Goal: Check status: Check status

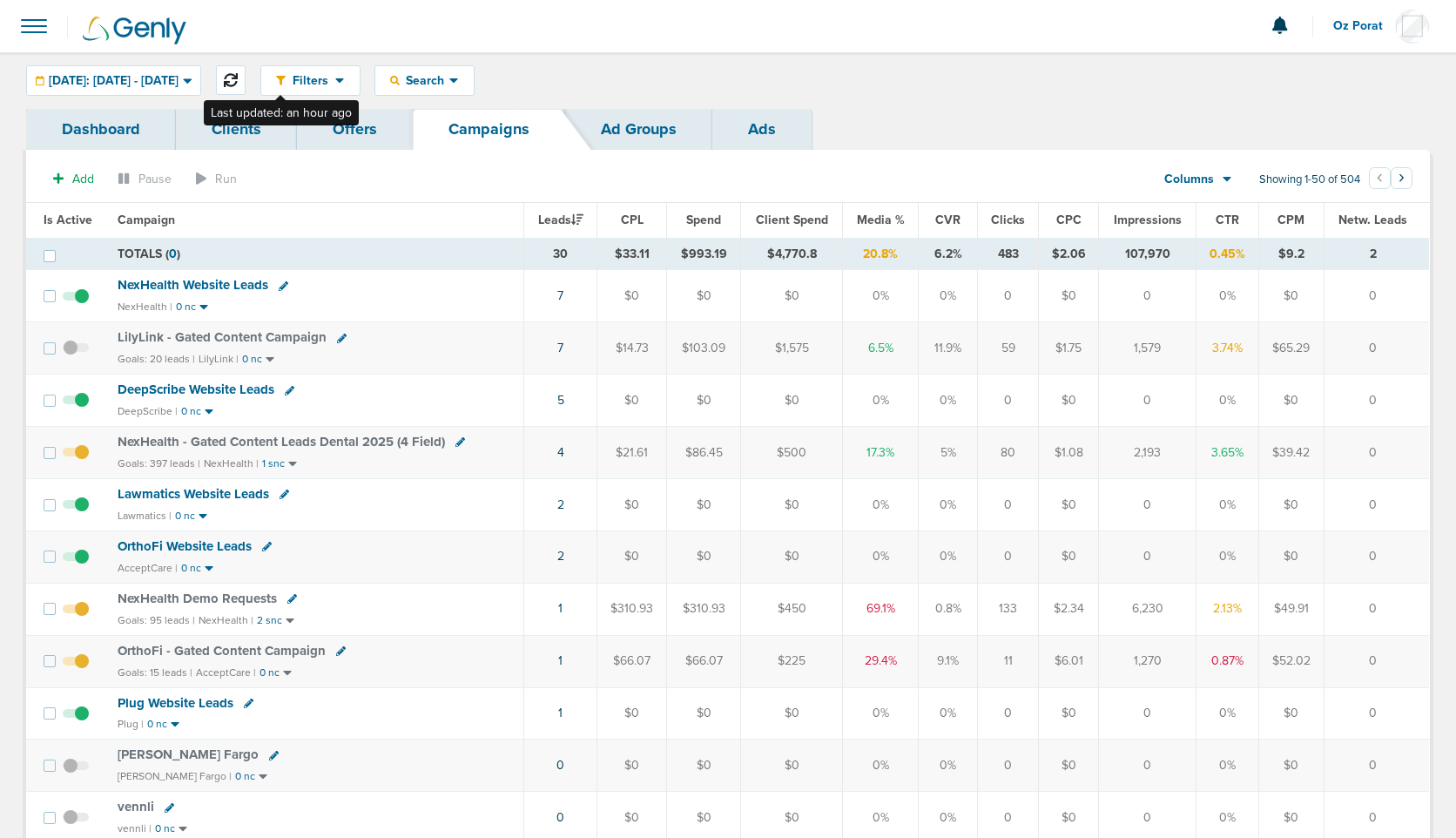
click at [238, 84] on icon at bounding box center [230, 80] width 14 height 14
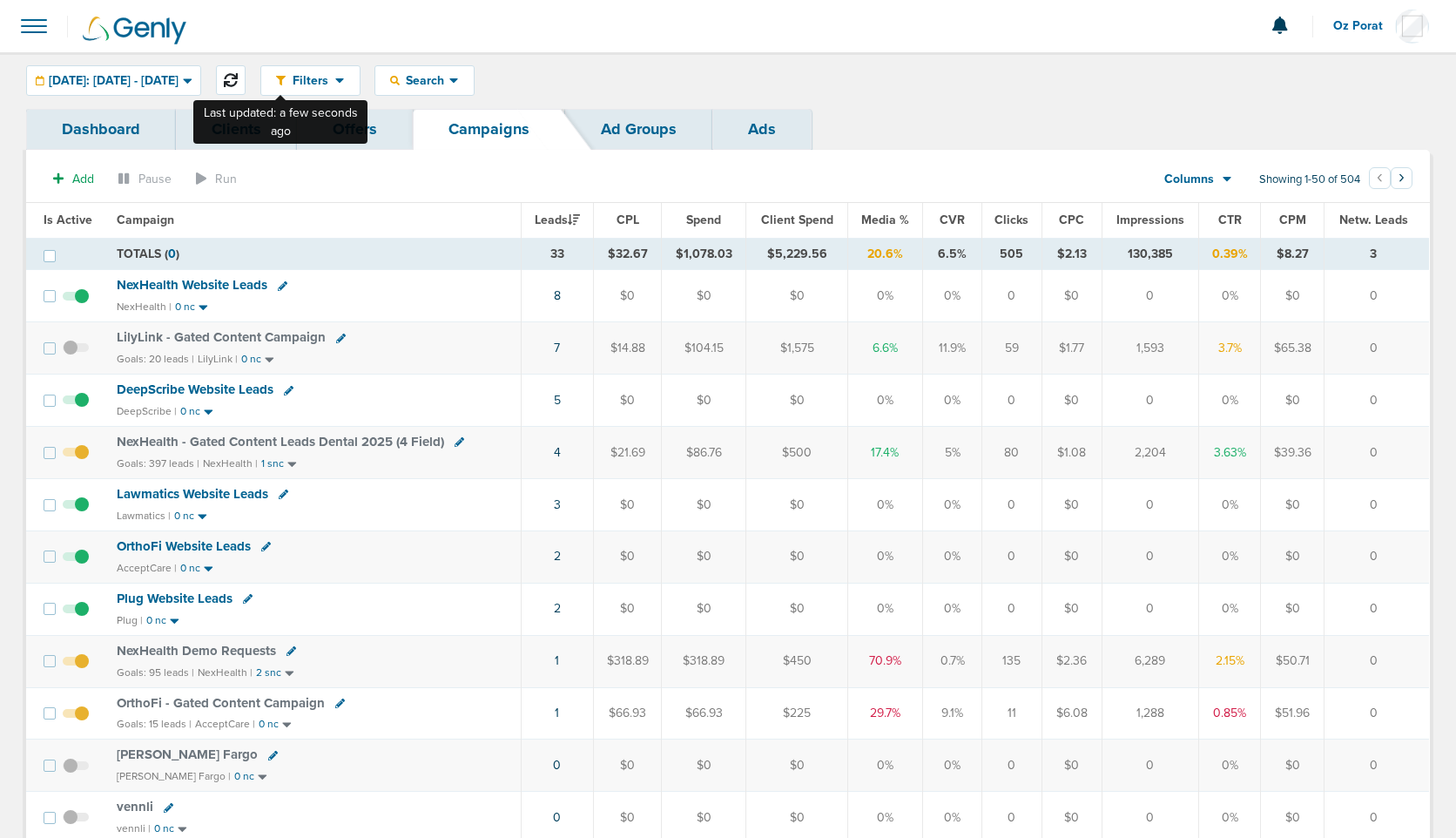
click at [238, 80] on icon at bounding box center [230, 80] width 14 height 14
click at [238, 73] on icon at bounding box center [230, 80] width 14 height 14
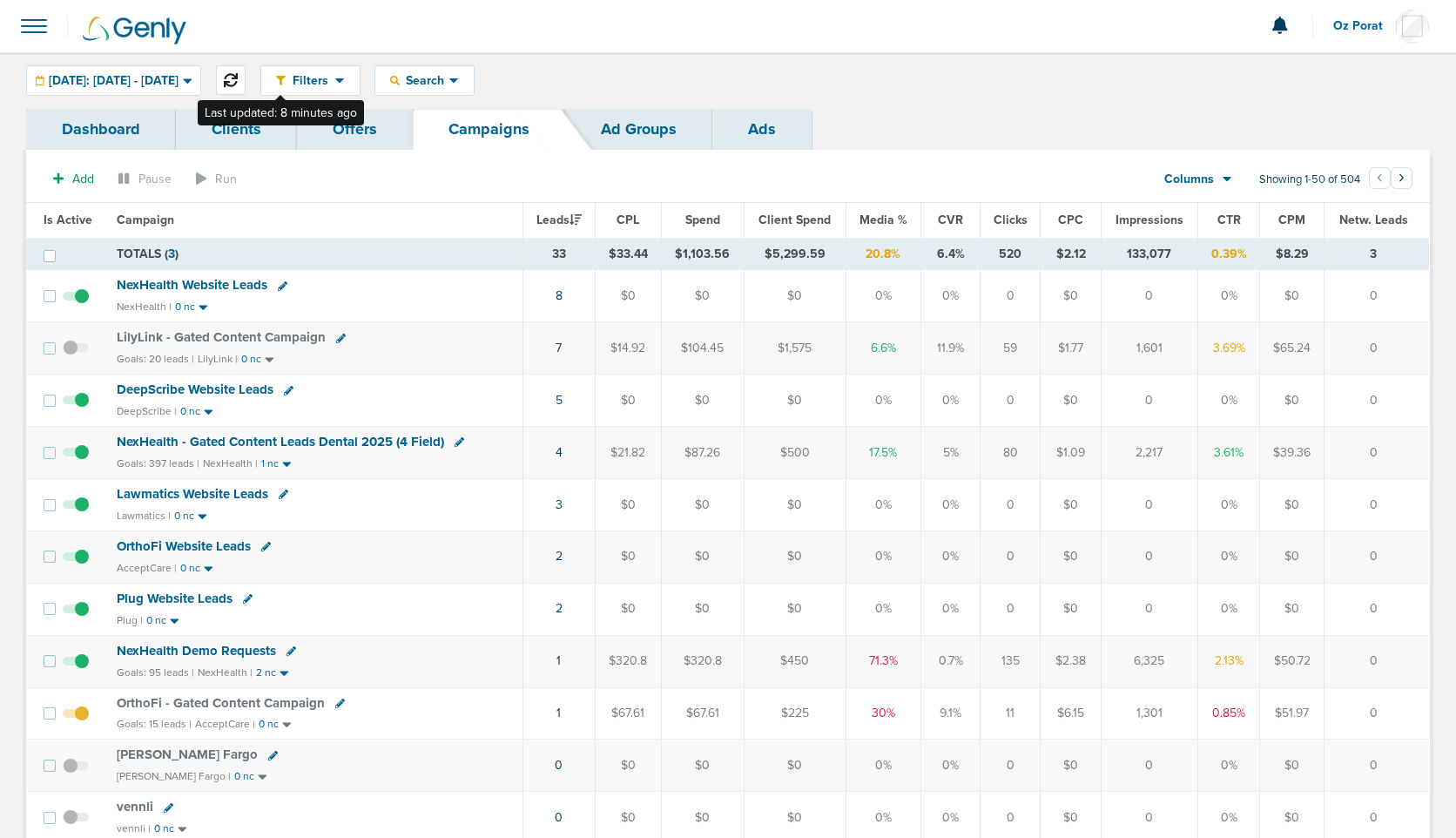
click at [238, 76] on icon at bounding box center [230, 80] width 14 height 14
click at [449, 81] on span "Search" at bounding box center [424, 80] width 50 height 15
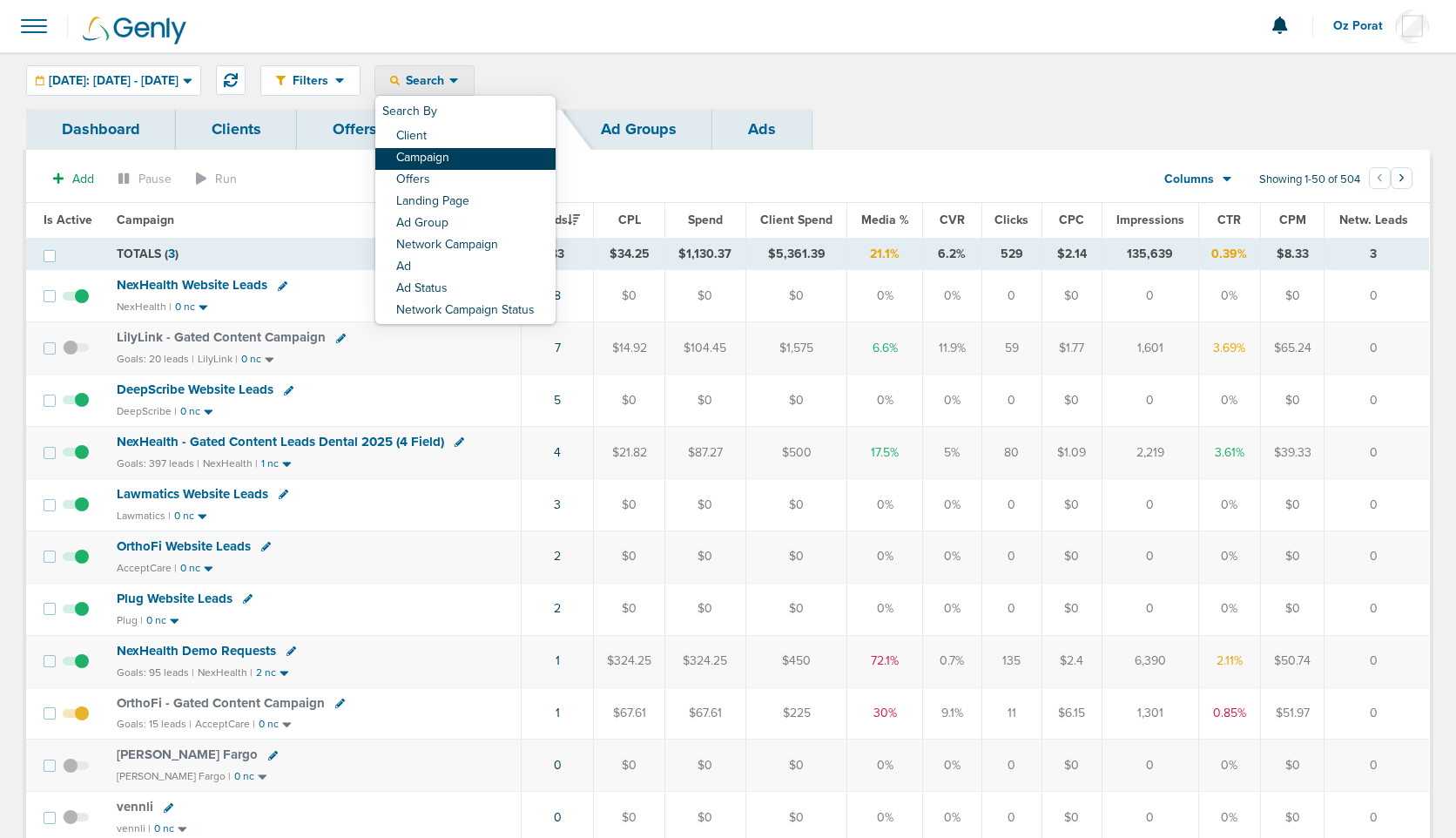
click at [495, 158] on link "Campaign" at bounding box center [465, 159] width 180 height 22
select select "cmpName"
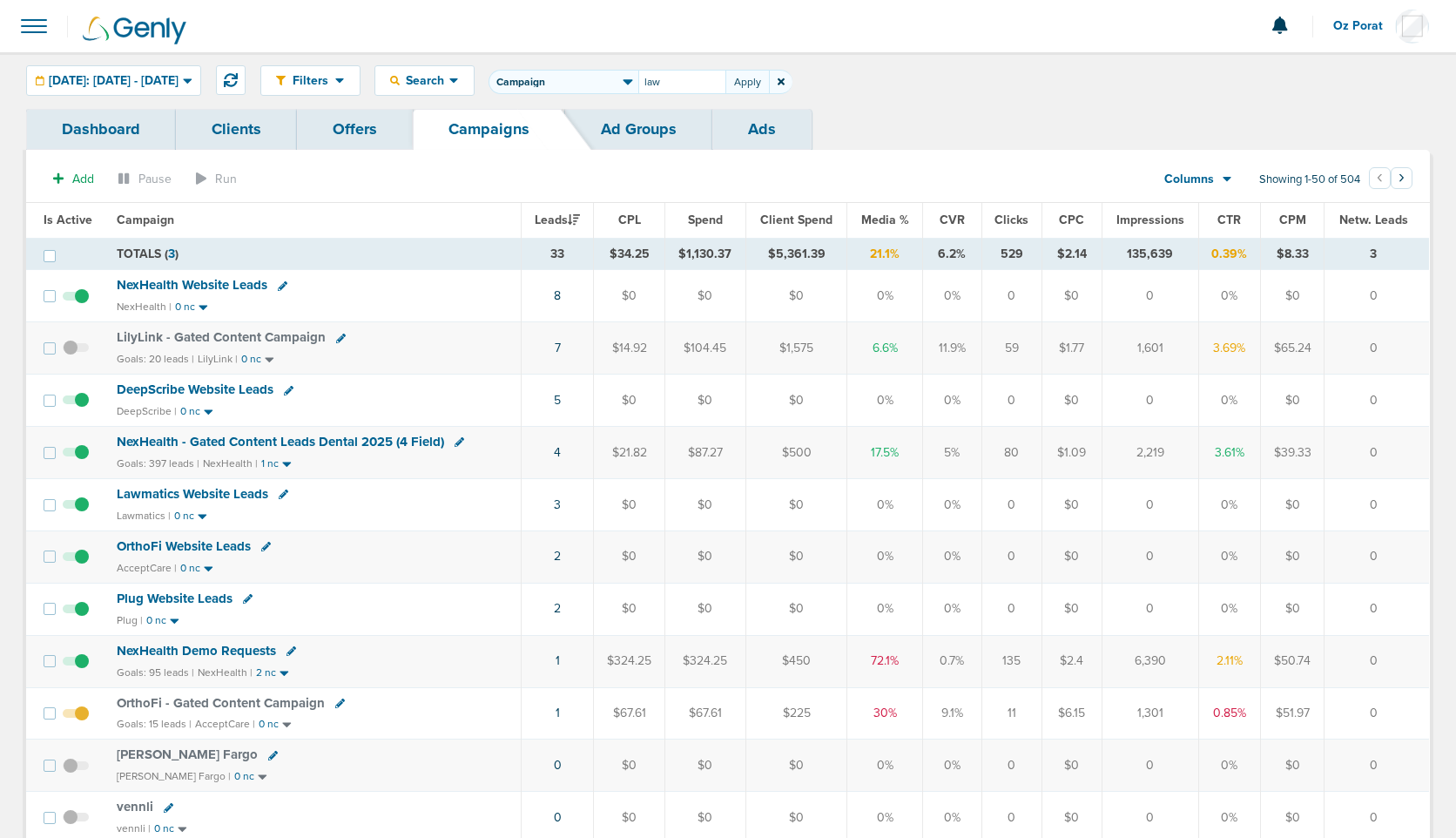
type input "law"
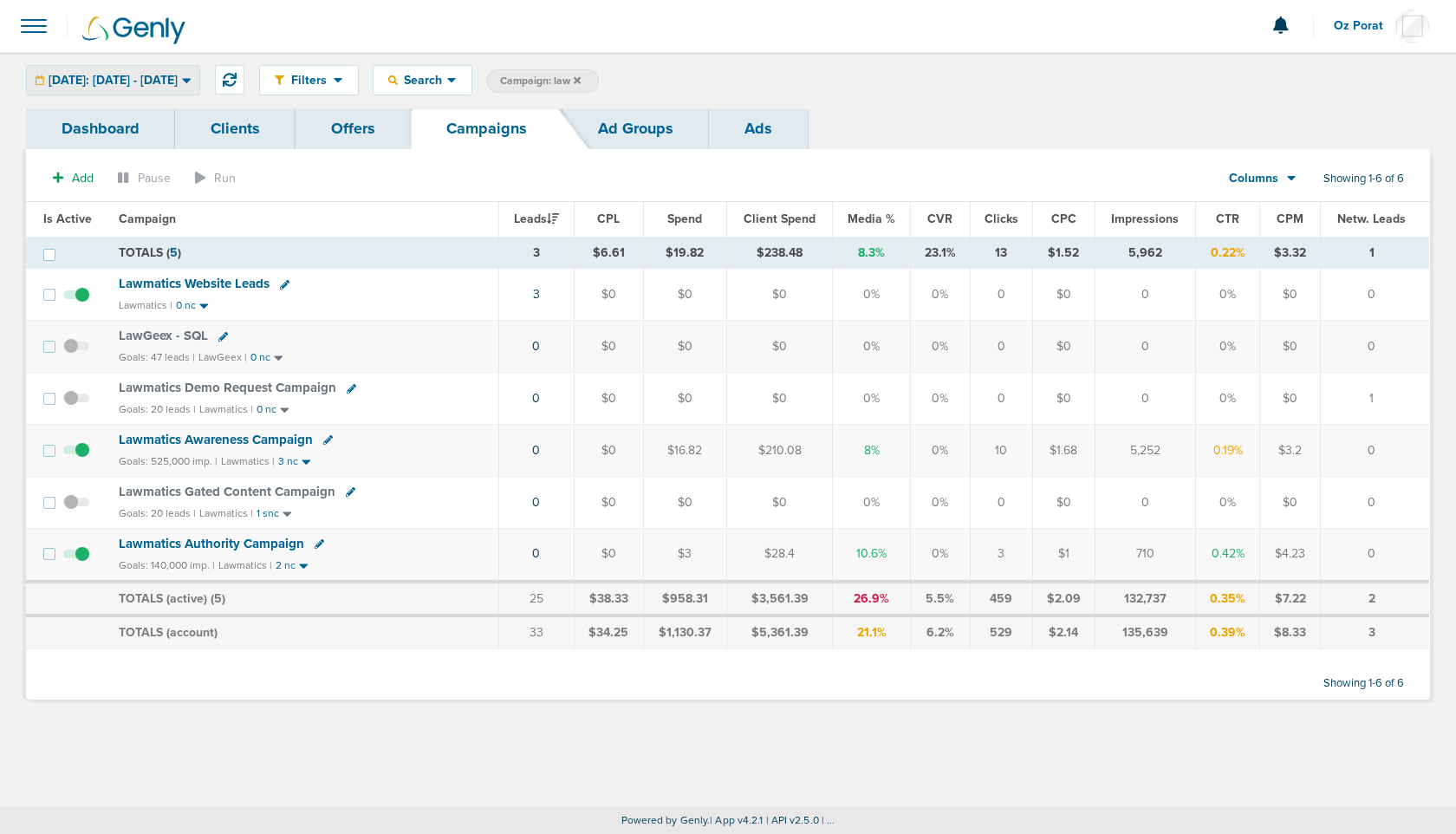
click at [178, 75] on span "[DATE]: [DATE] - [DATE]" at bounding box center [113, 80] width 129 height 12
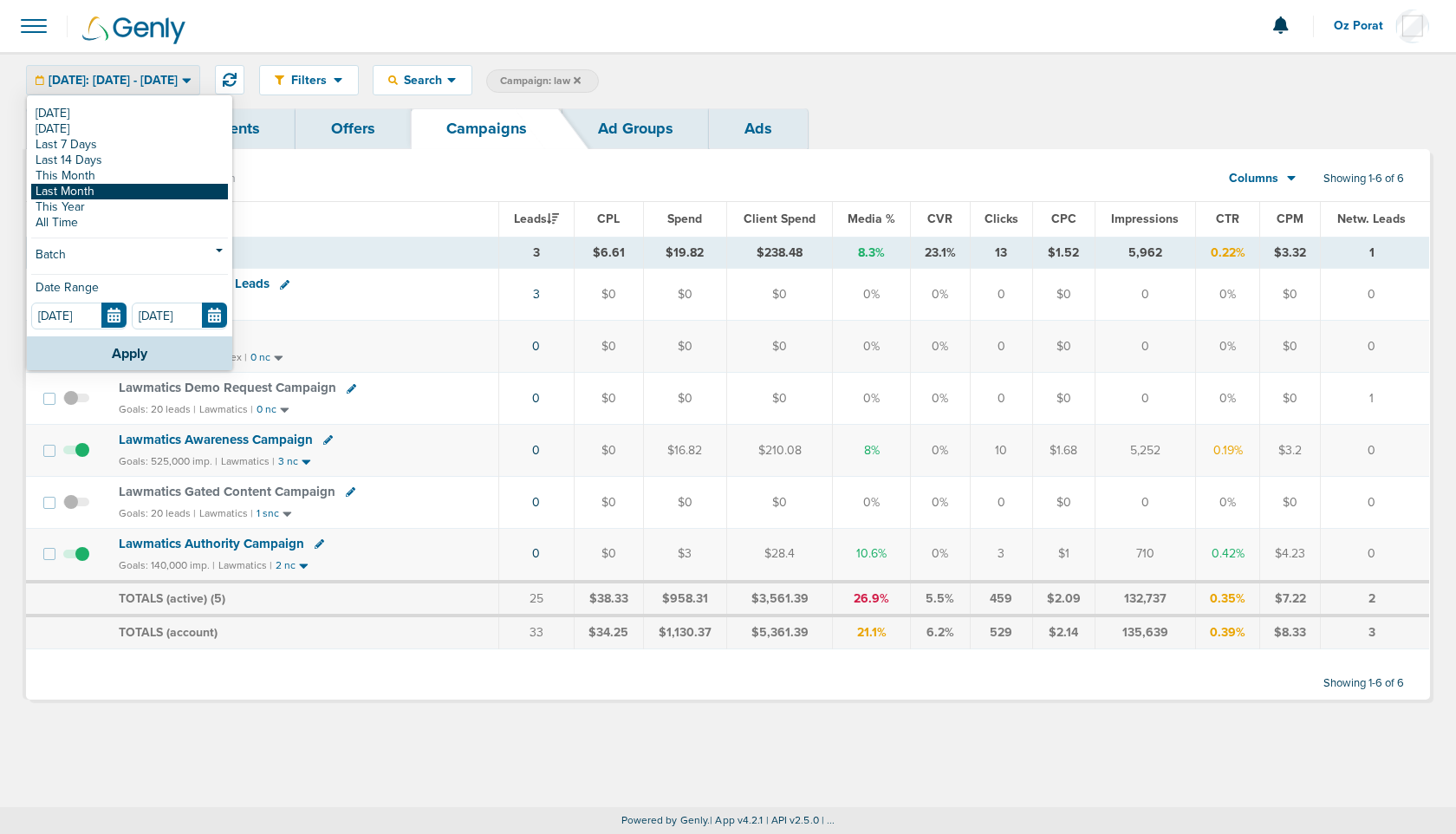
drag, startPoint x: 116, startPoint y: 186, endPoint x: 90, endPoint y: 171, distance: 30.0
click at [90, 171] on link "This Month" at bounding box center [130, 176] width 197 height 16
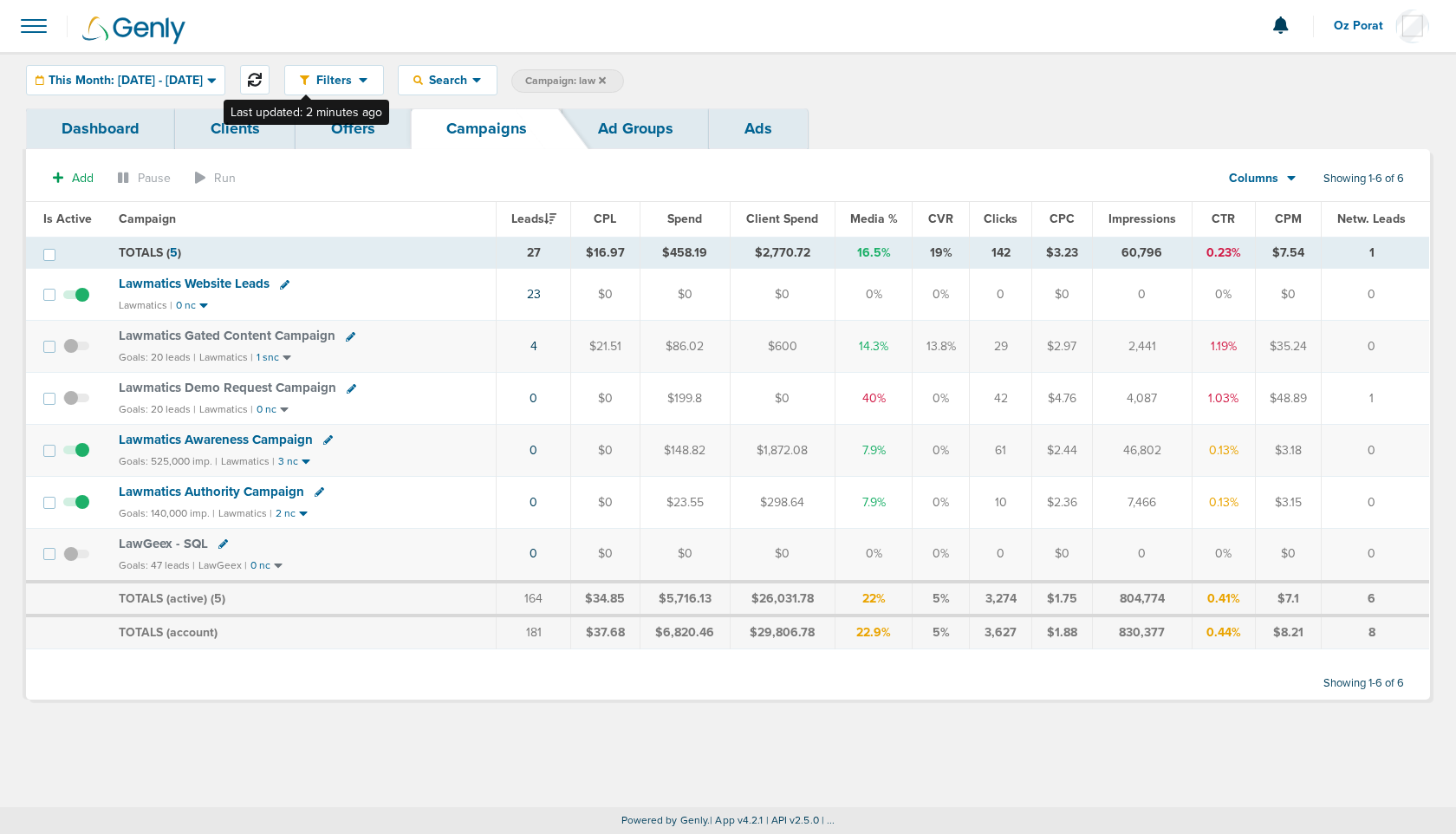
click at [270, 72] on button at bounding box center [255, 80] width 29 height 29
click at [185, 67] on div "This Month: [DATE] - [DATE]" at bounding box center [125, 80] width 198 height 29
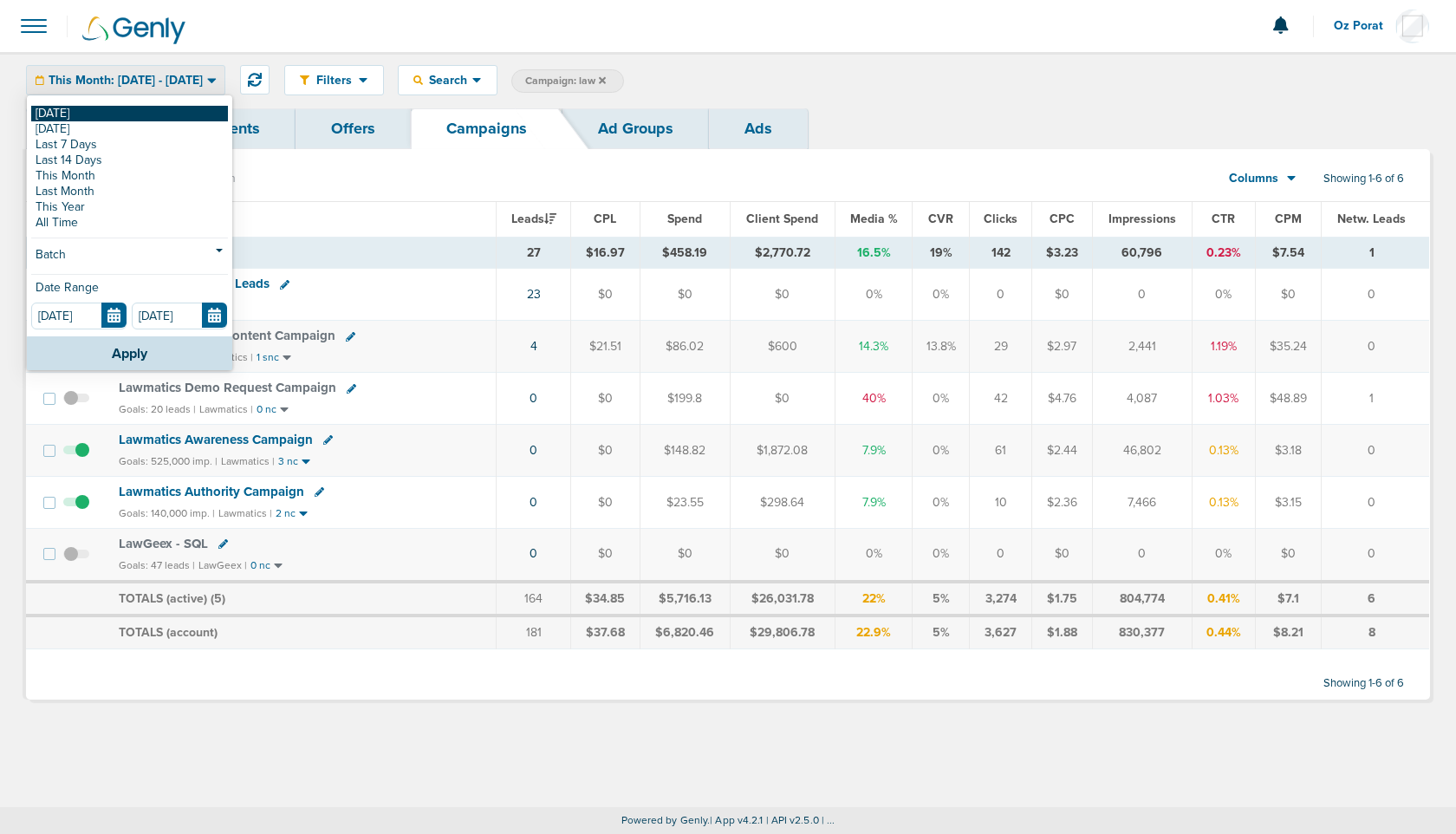
click at [131, 107] on link "[DATE]" at bounding box center [130, 113] width 197 height 16
